Goal: Task Accomplishment & Management: Manage account settings

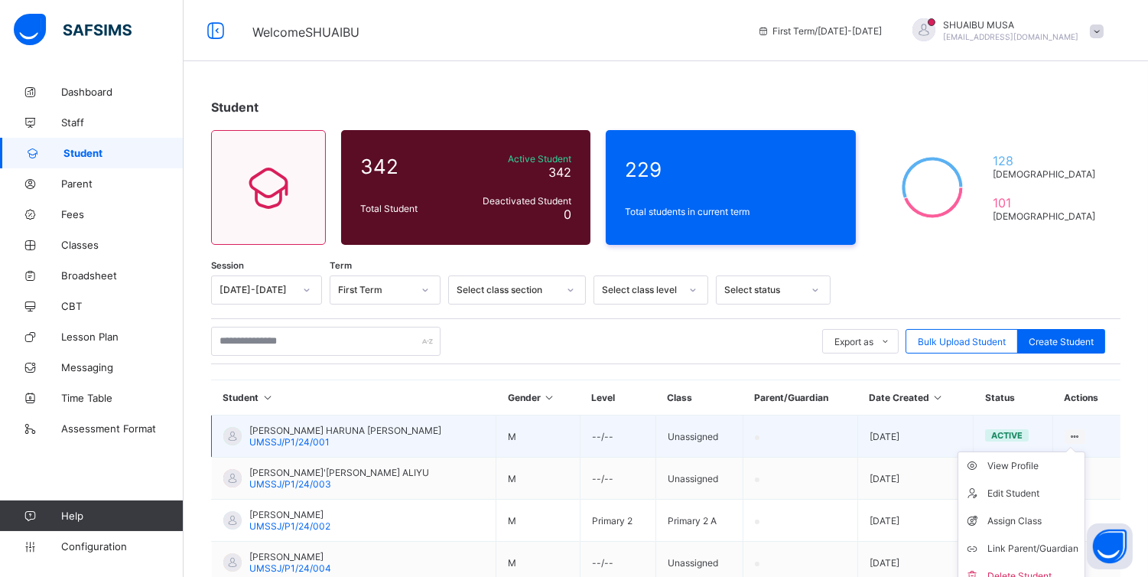
click at [1081, 432] on icon at bounding box center [1074, 436] width 13 height 11
click at [1017, 464] on div "View Profile" at bounding box center [1032, 465] width 91 height 15
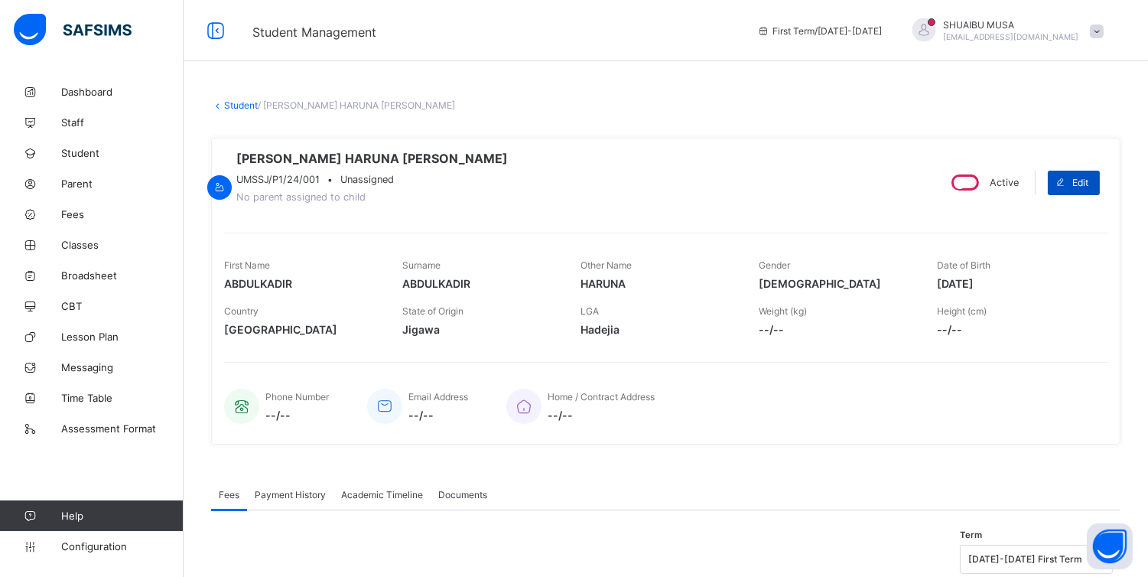
click at [1088, 181] on span "Edit" at bounding box center [1080, 182] width 16 height 11
select select "**"
click at [285, 500] on span "Payment History" at bounding box center [290, 494] width 71 height 11
click at [362, 494] on span "Academic Timeline" at bounding box center [382, 494] width 82 height 11
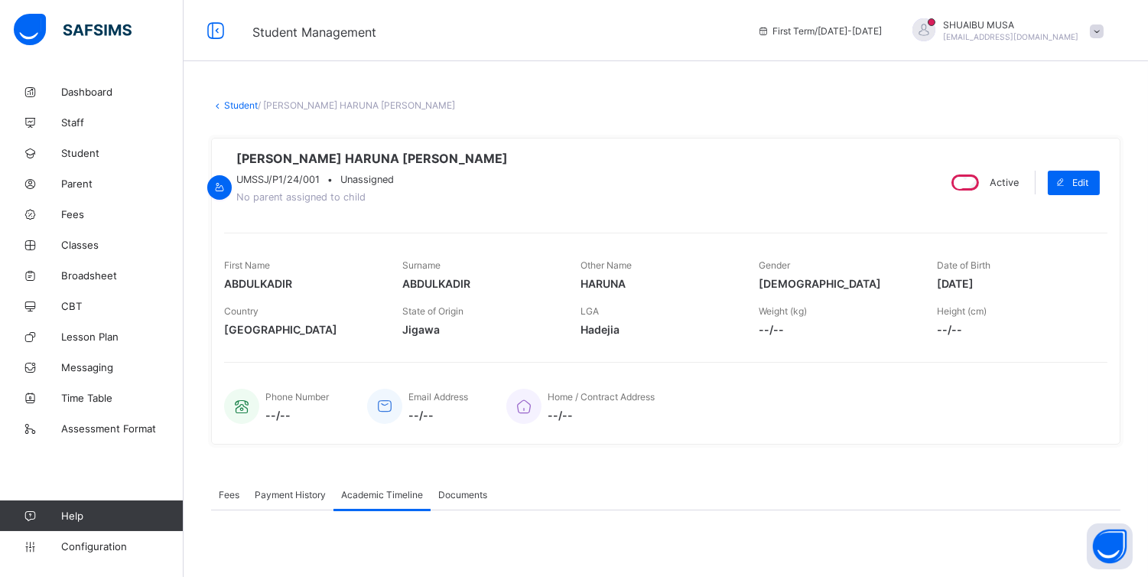
click at [445, 492] on div "Documents" at bounding box center [463, 494] width 64 height 31
click at [330, 109] on span "/ [PERSON_NAME] HARUNA [PERSON_NAME]" at bounding box center [356, 104] width 197 height 11
click at [226, 495] on span "Fees" at bounding box center [229, 494] width 21 height 11
click at [70, 151] on span "Student" at bounding box center [122, 153] width 122 height 12
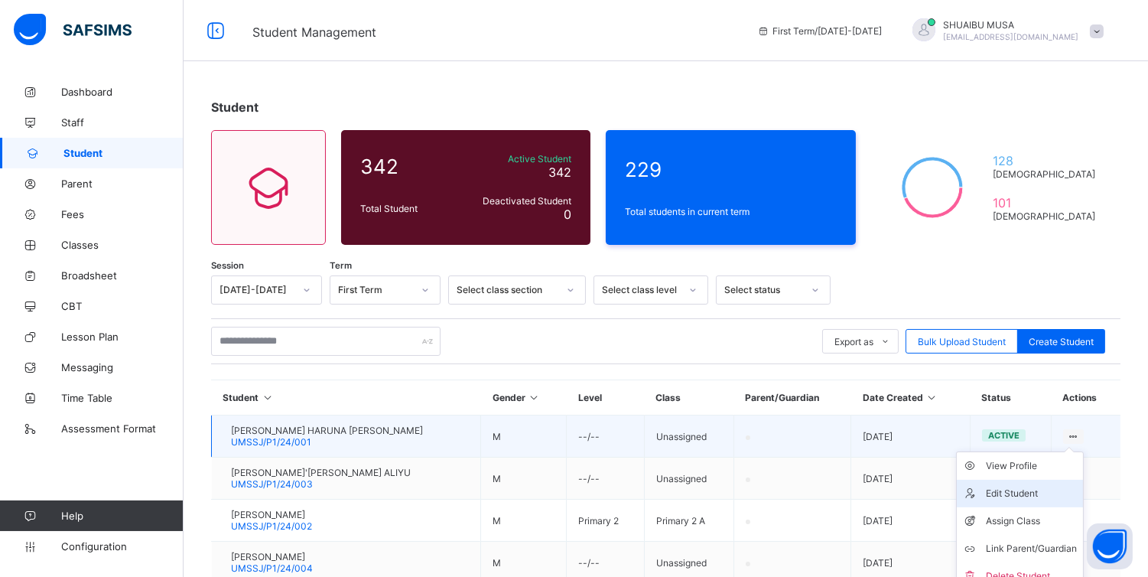
click at [1025, 493] on div "Edit Student" at bounding box center [1031, 493] width 91 height 15
select select "**"
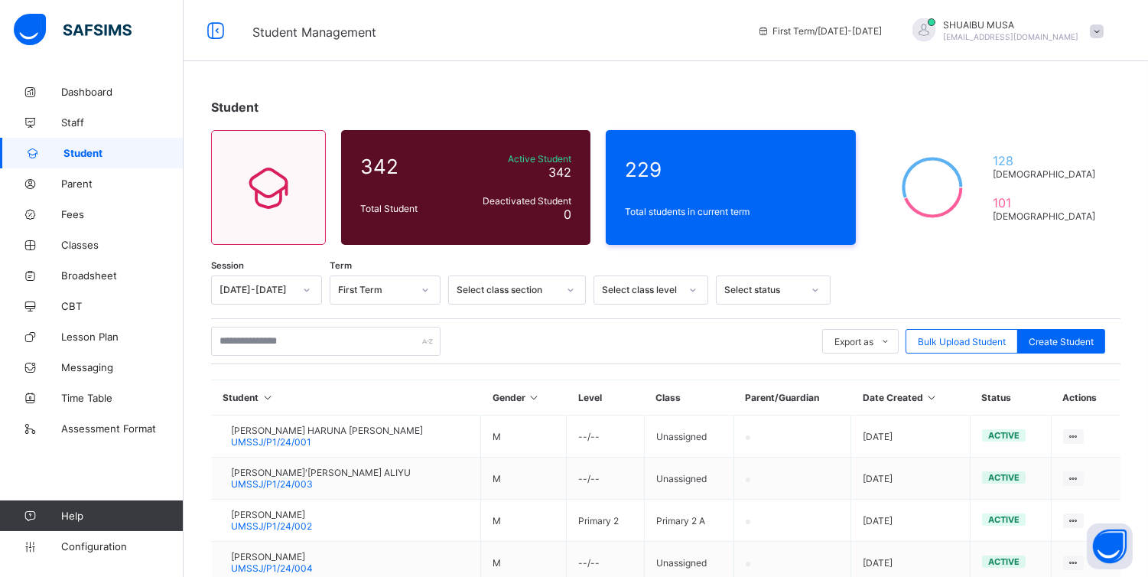
scroll to position [571, 0]
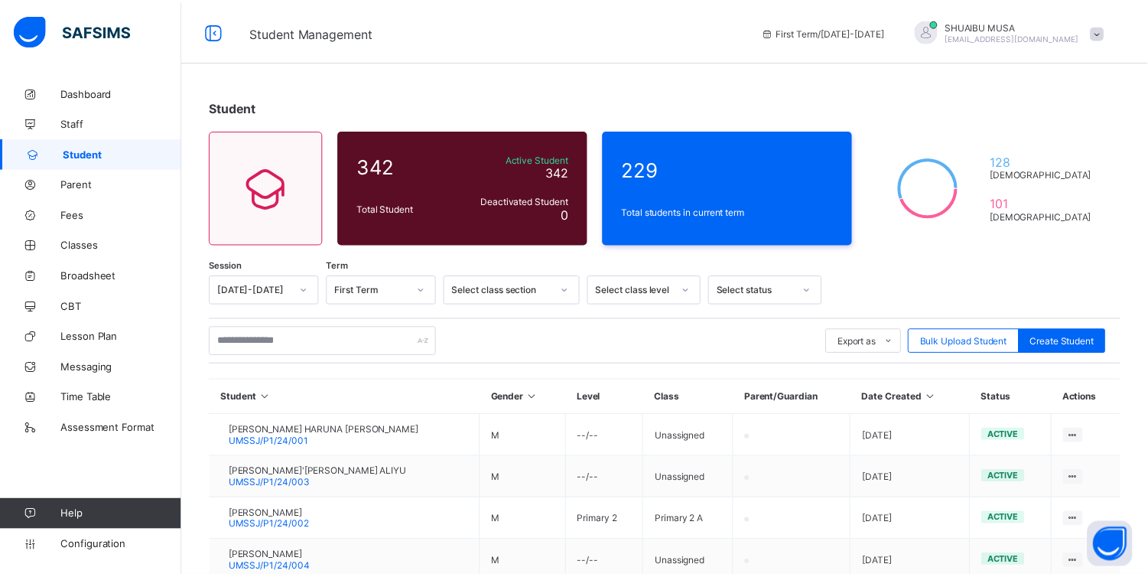
scroll to position [24, 0]
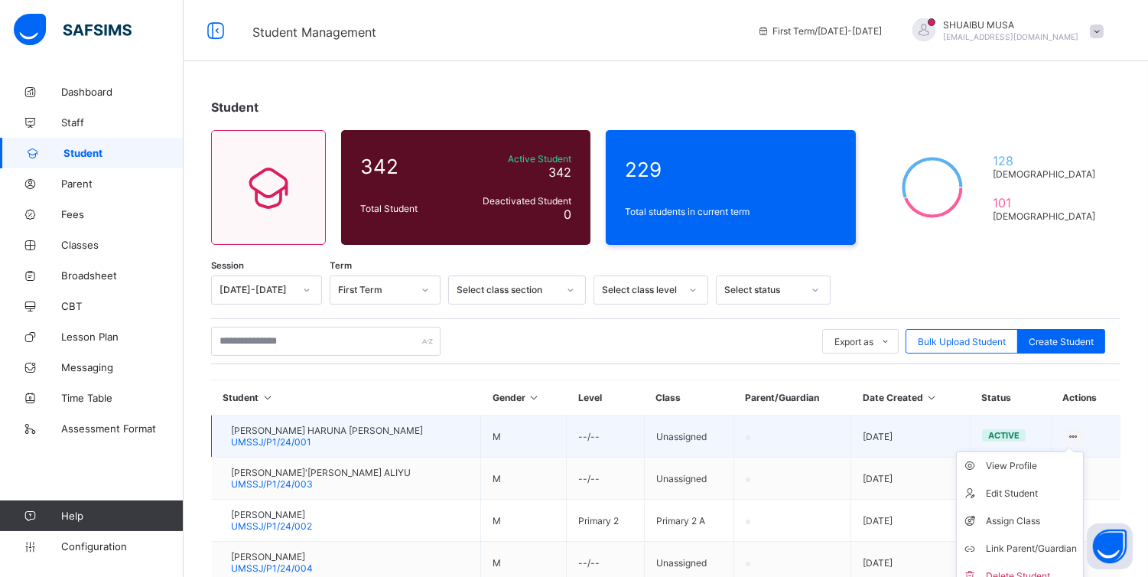
click at [1080, 431] on icon at bounding box center [1073, 436] width 13 height 11
click at [1034, 460] on div "View Profile" at bounding box center [1031, 465] width 91 height 15
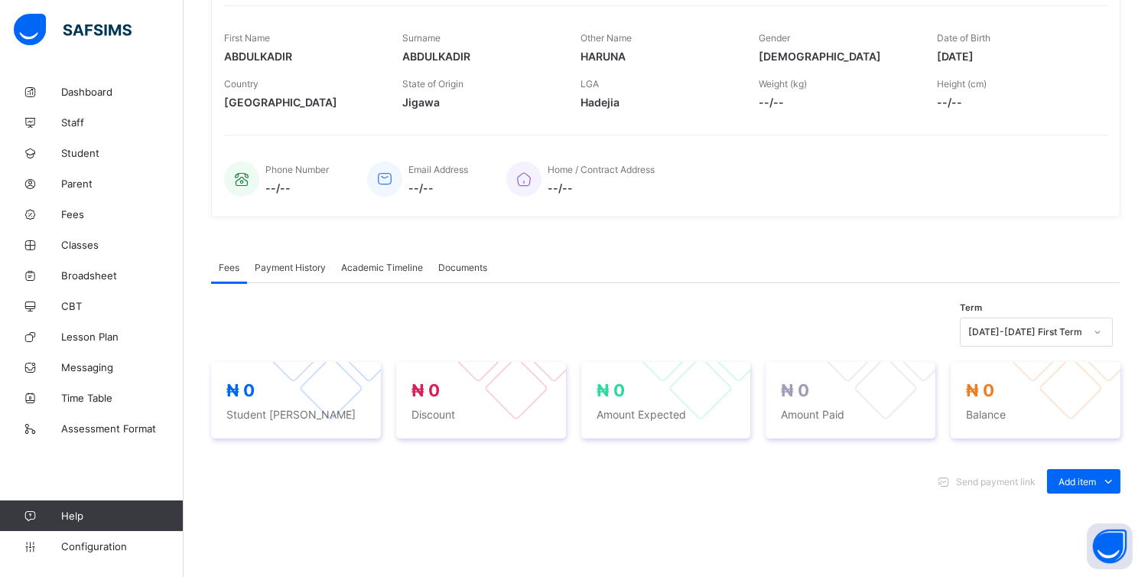
scroll to position [246, 0]
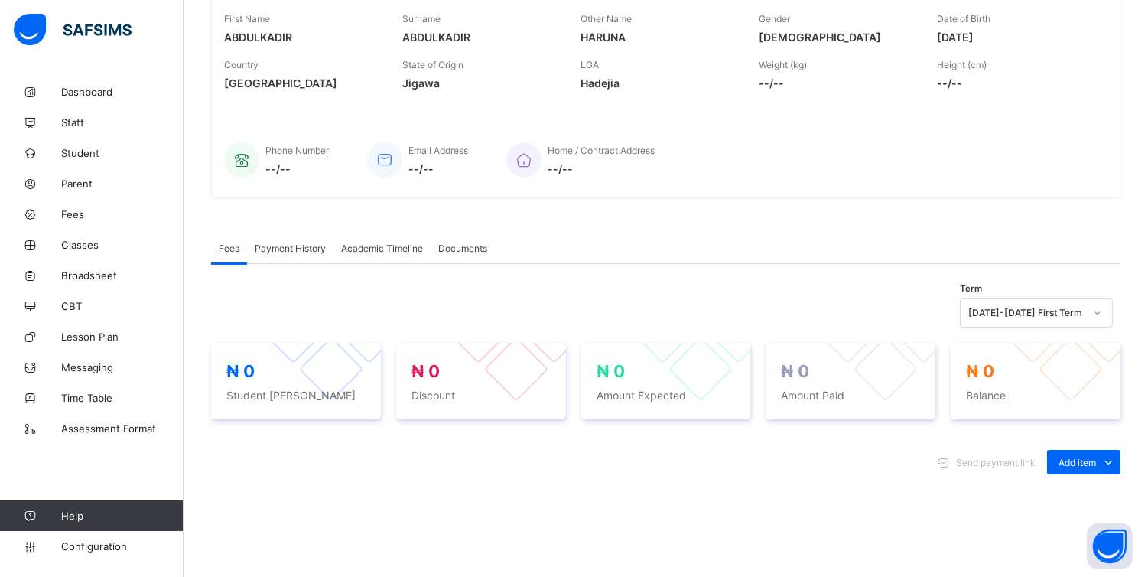
click at [386, 247] on span "Academic Timeline" at bounding box center [382, 247] width 82 height 11
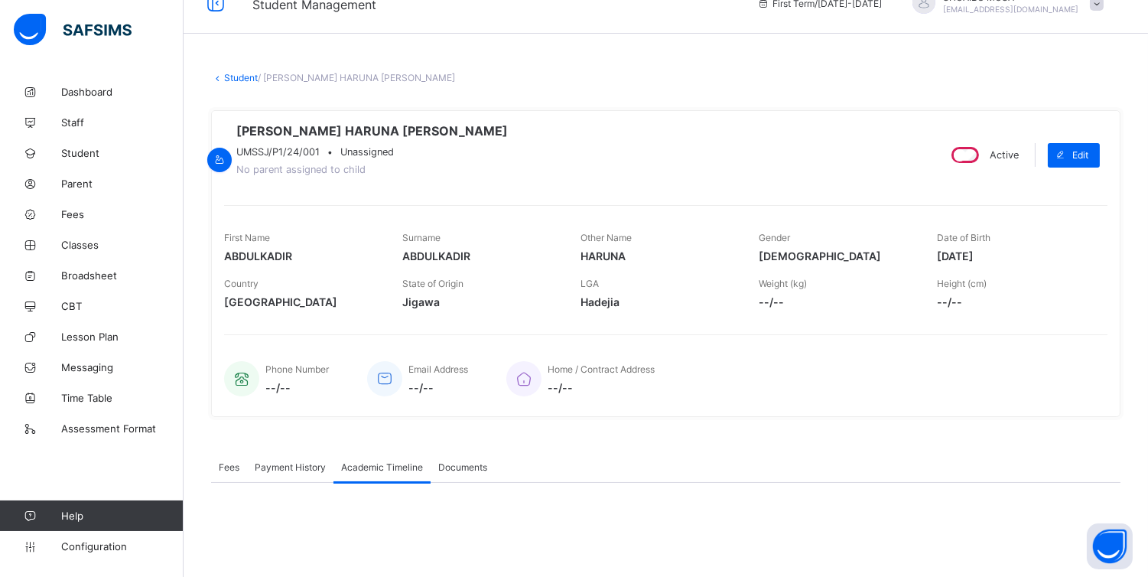
scroll to position [0, 0]
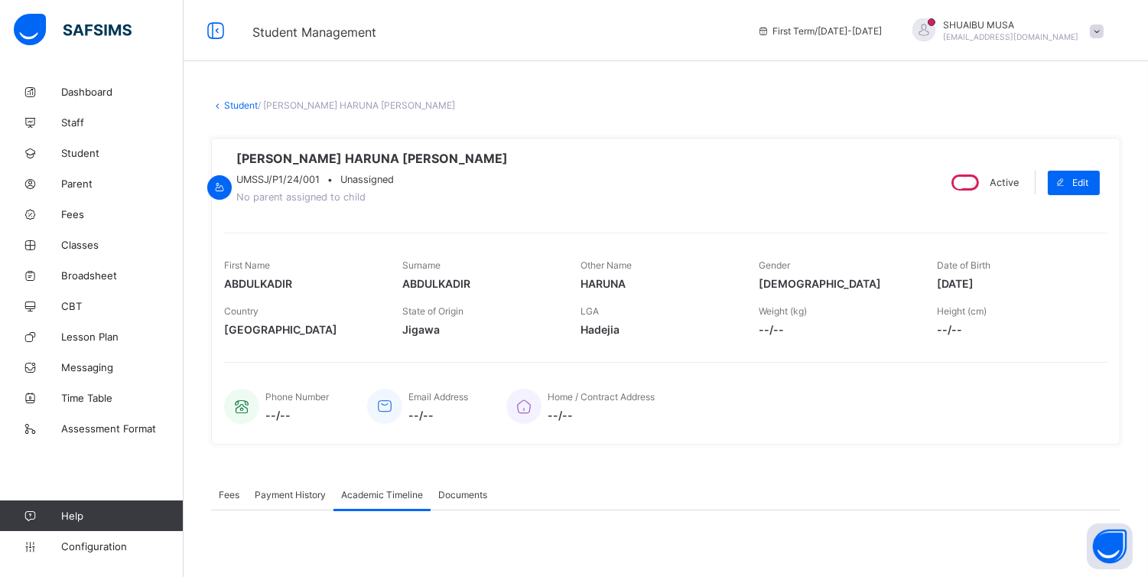
click at [460, 493] on span "Documents" at bounding box center [462, 494] width 49 height 11
click at [226, 496] on span "Fees" at bounding box center [229, 494] width 21 height 11
click at [293, 495] on span "Payment History" at bounding box center [290, 494] width 71 height 11
click at [367, 500] on span "Academic Timeline" at bounding box center [382, 494] width 82 height 11
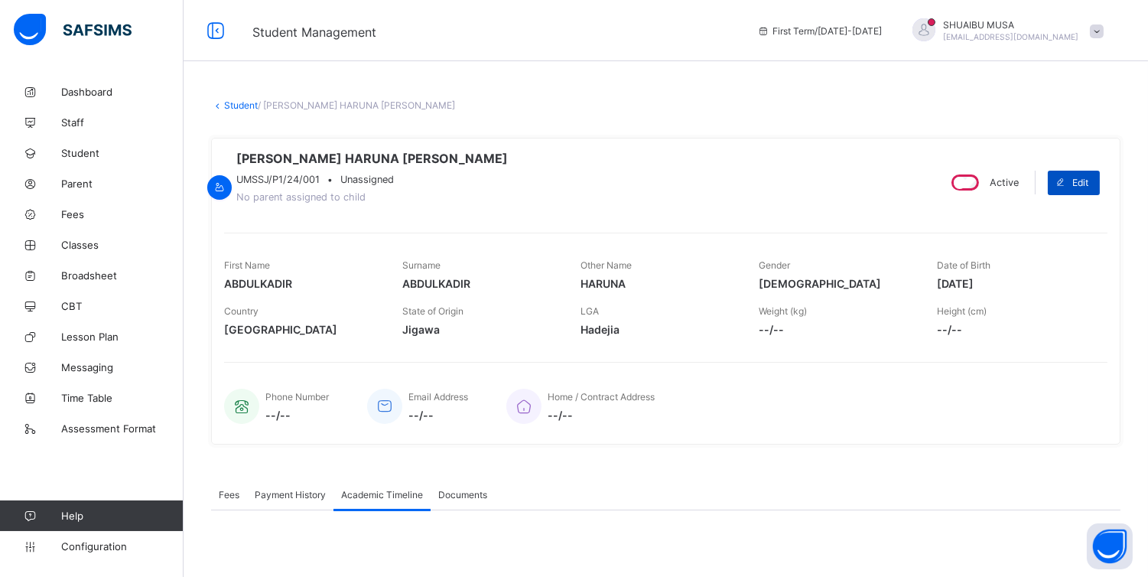
click at [1072, 178] on span at bounding box center [1060, 183] width 24 height 24
select select "**"
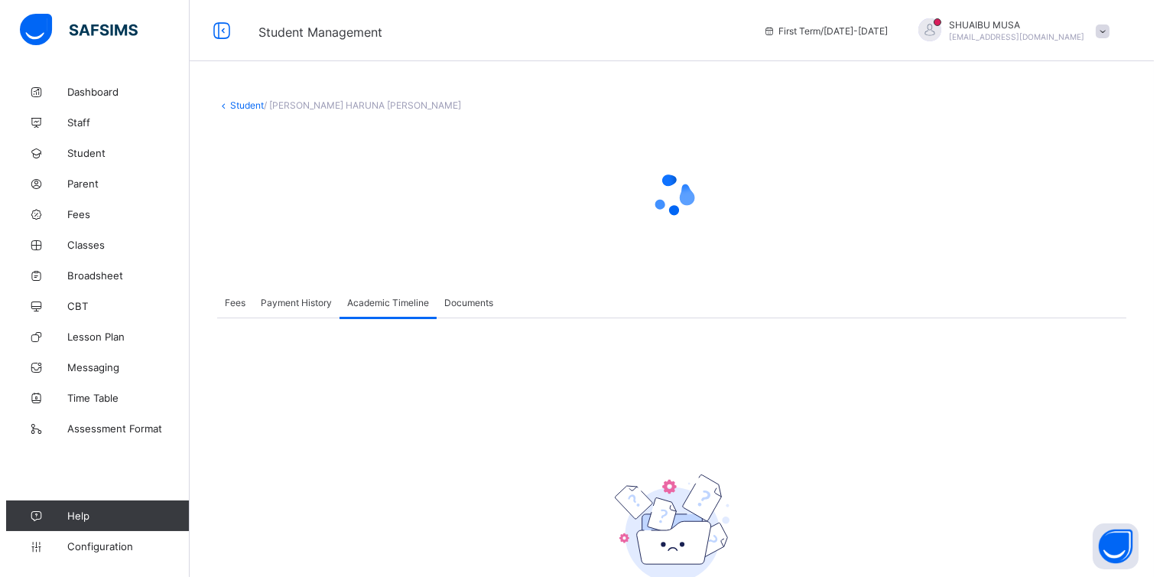
scroll to position [543, 0]
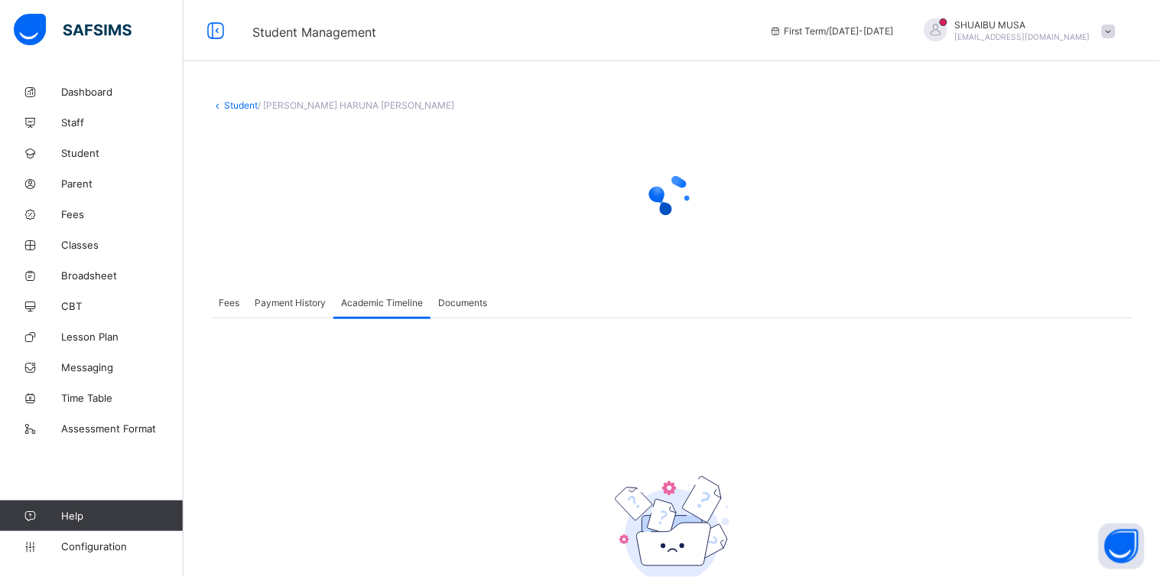
scroll to position [0, 0]
